Goal: Check status

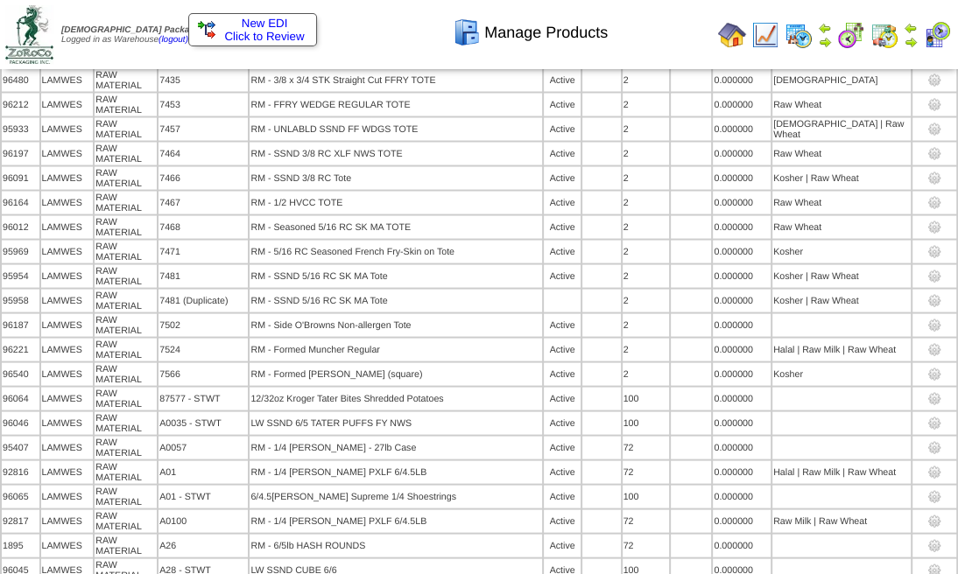
scroll to position [10832, 0]
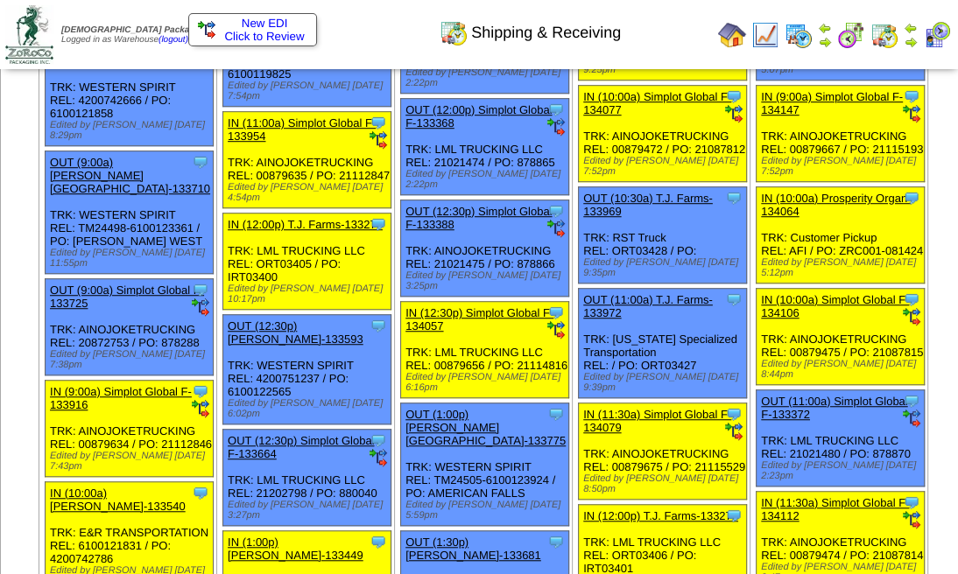
scroll to position [583, 0]
